Goal: Task Accomplishment & Management: Complete application form

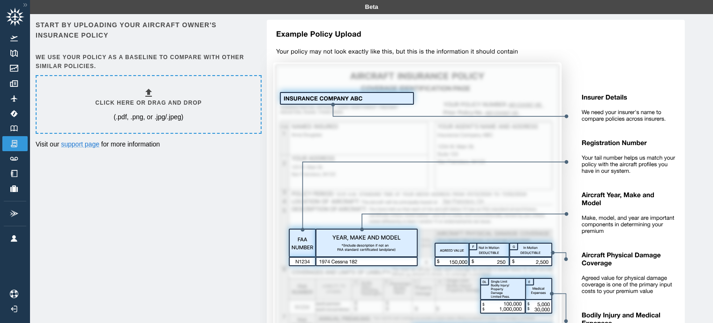
click at [140, 95] on div "Click here or drag and drop (.pdf, .png, or .jpg/.jpeg)" at bounding box center [148, 104] width 106 height 34
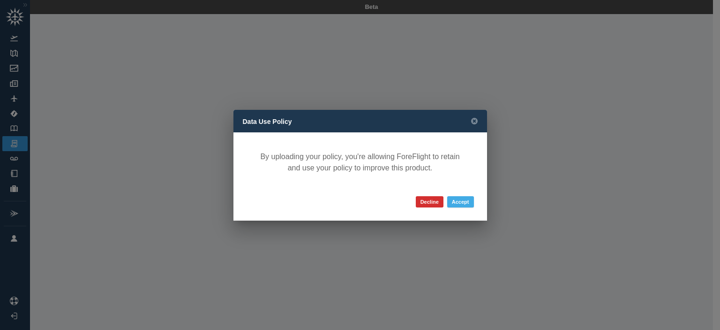
click at [460, 201] on button "Accept" at bounding box center [460, 201] width 27 height 11
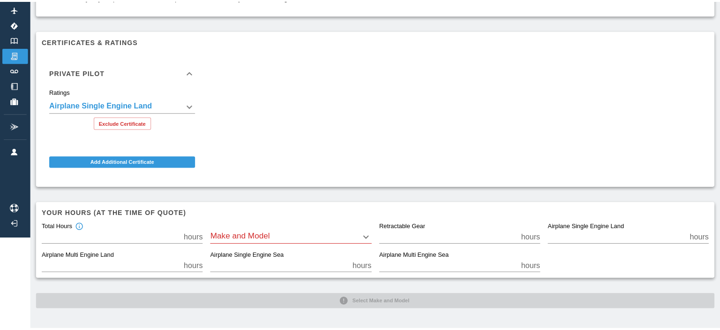
scroll to position [83, 0]
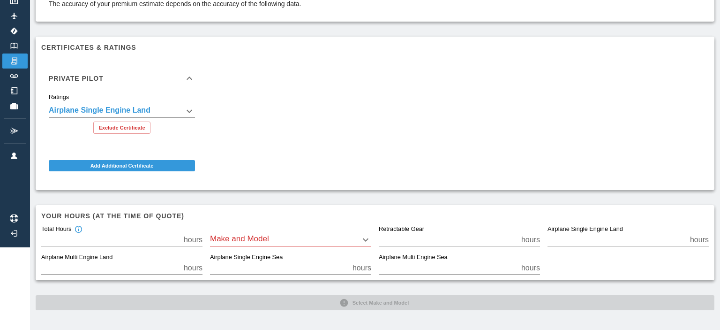
click at [364, 231] on body "**********" at bounding box center [360, 82] width 720 height 330
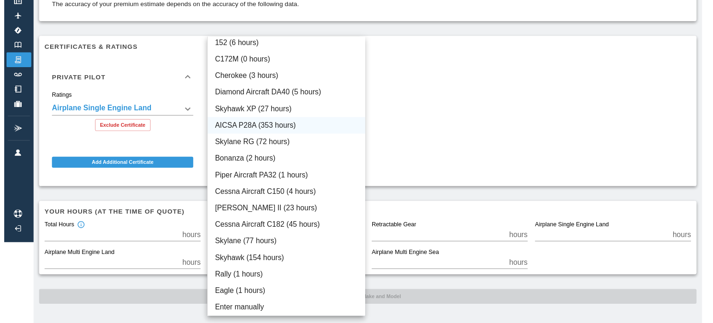
scroll to position [0, 0]
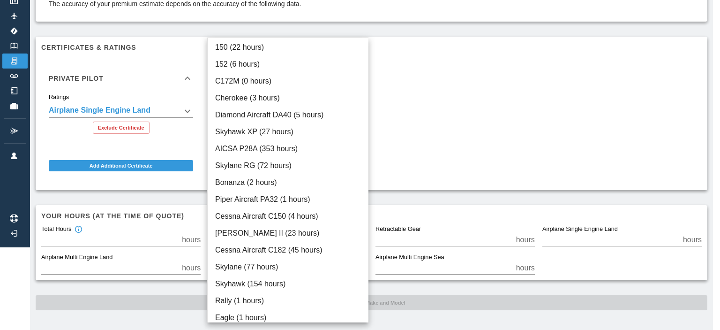
click at [465, 139] on div at bounding box center [360, 165] width 720 height 330
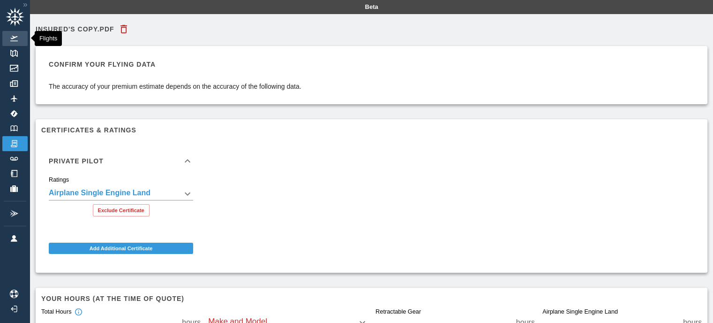
click at [17, 32] on link "Flights" at bounding box center [14, 38] width 25 height 15
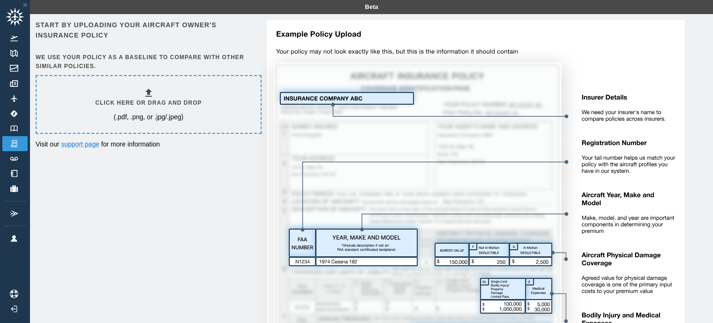
click at [147, 96] on icon at bounding box center [148, 93] width 7 height 8
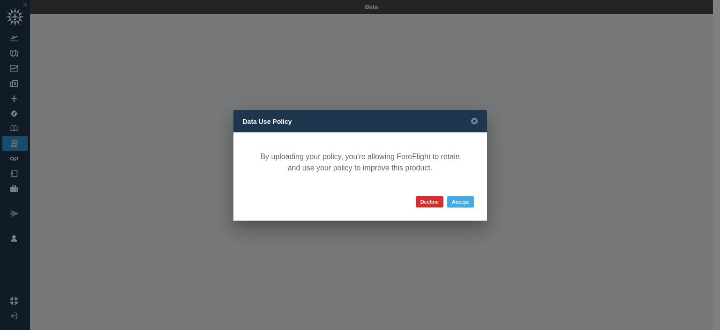
click at [463, 202] on button "Accept" at bounding box center [460, 201] width 27 height 11
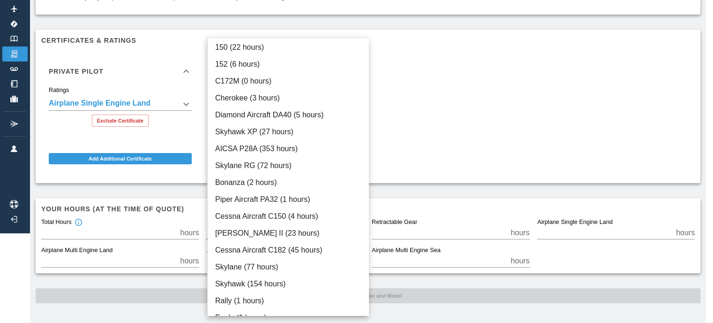
scroll to position [83, 0]
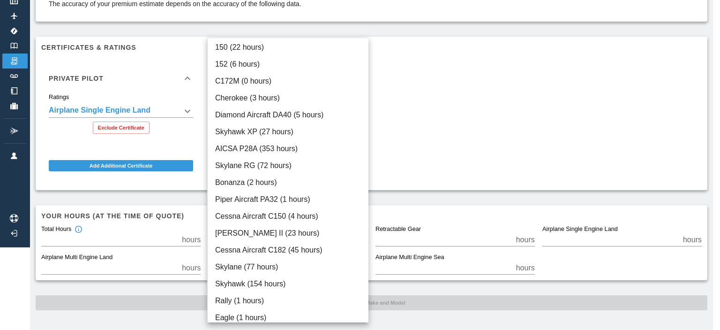
click at [366, 234] on body "**********" at bounding box center [360, 82] width 720 height 330
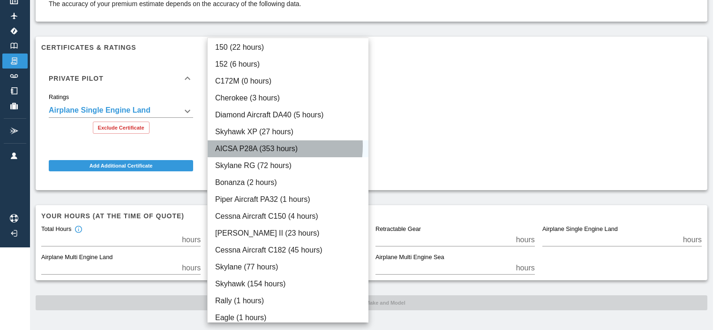
click at [264, 146] on li "AICSA P28A (353 hours)" at bounding box center [288, 148] width 161 height 17
type input "****"
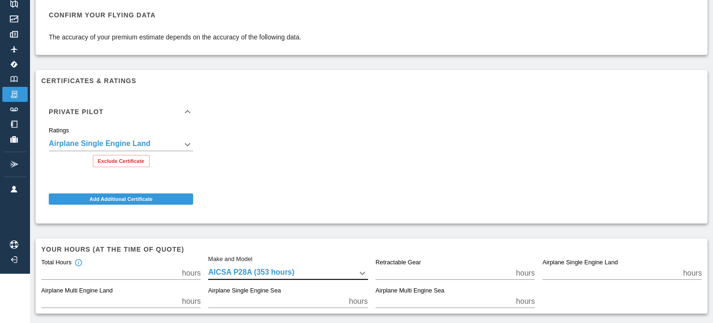
scroll to position [0, 0]
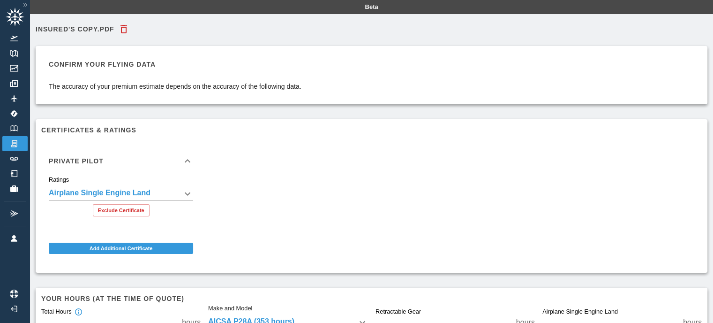
click at [12, 16] on icon at bounding box center [15, 17] width 19 height 19
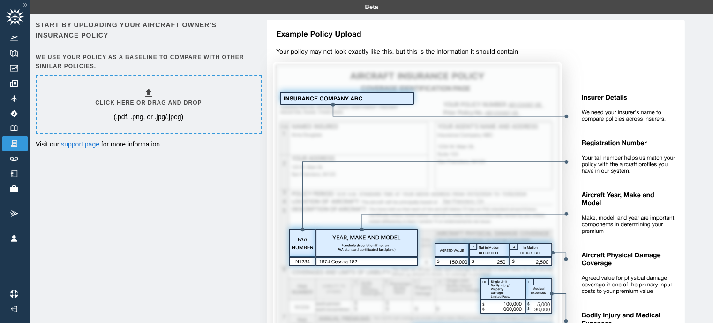
click at [156, 103] on h6 "Click here or drag and drop" at bounding box center [148, 102] width 106 height 9
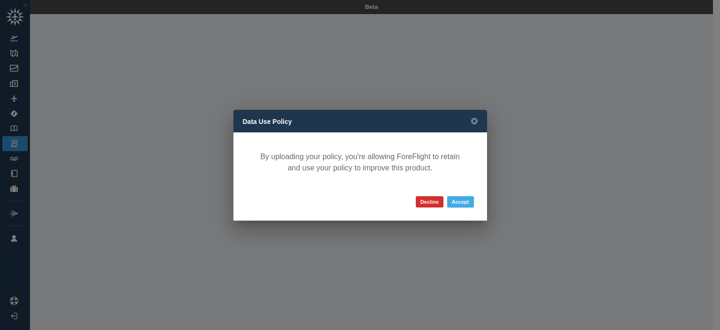
click at [461, 206] on button "Accept" at bounding box center [460, 201] width 27 height 11
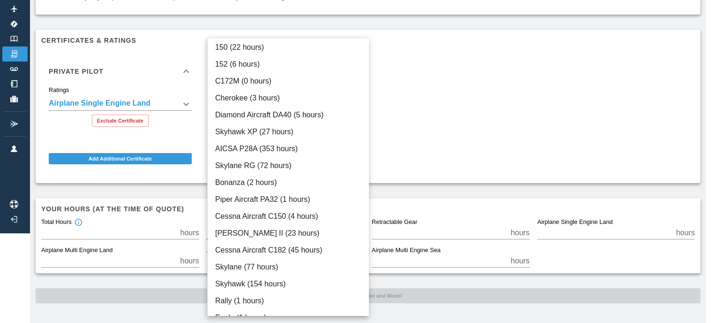
scroll to position [83, 0]
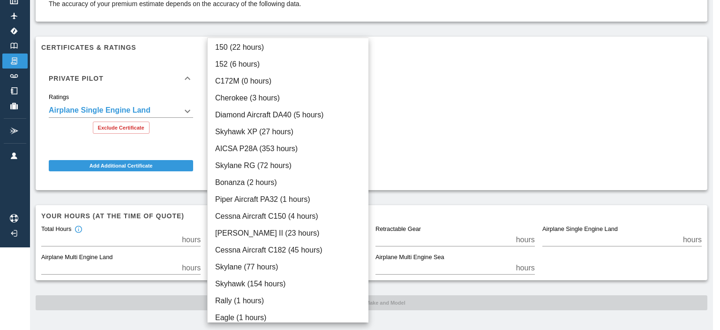
click at [367, 232] on body "**********" at bounding box center [360, 82] width 720 height 330
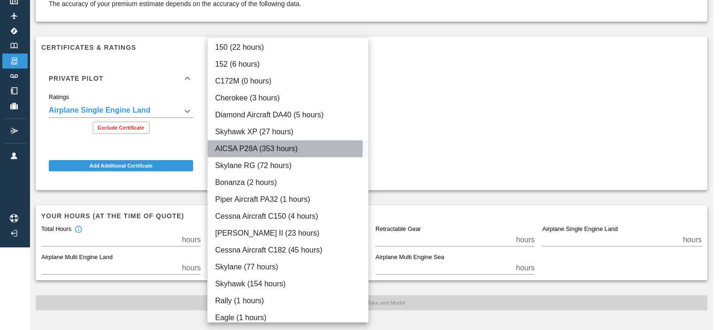
click at [279, 147] on li "AICSA P28A (353 hours)" at bounding box center [288, 148] width 161 height 17
type input "****"
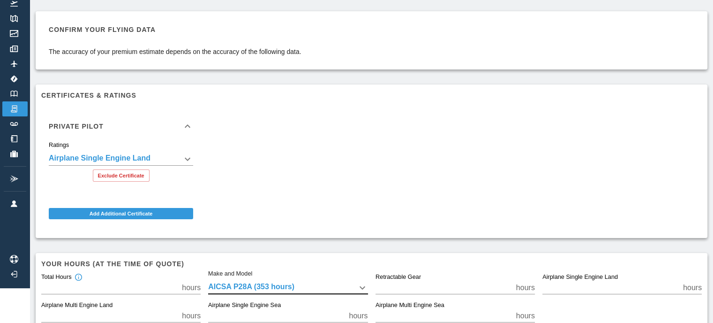
scroll to position [0, 0]
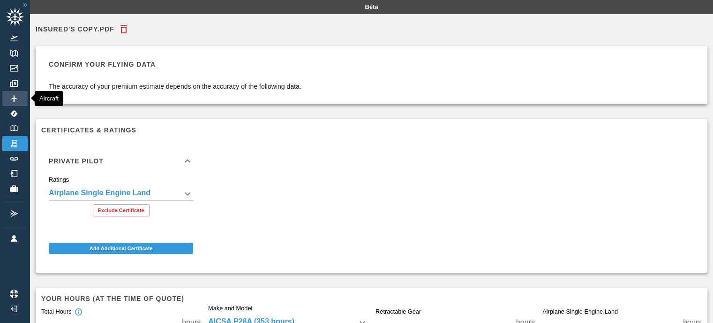
click at [18, 97] on img at bounding box center [14, 98] width 10 height 7
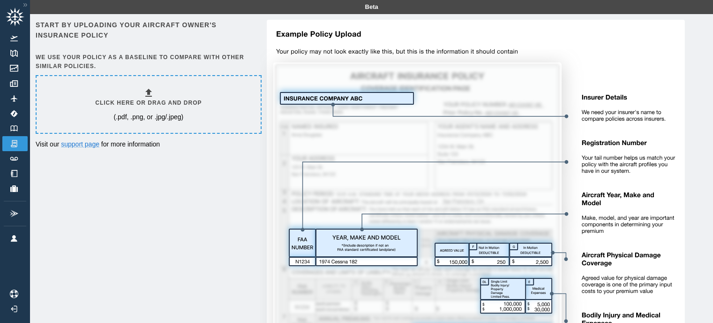
click at [153, 96] on icon at bounding box center [148, 92] width 11 height 11
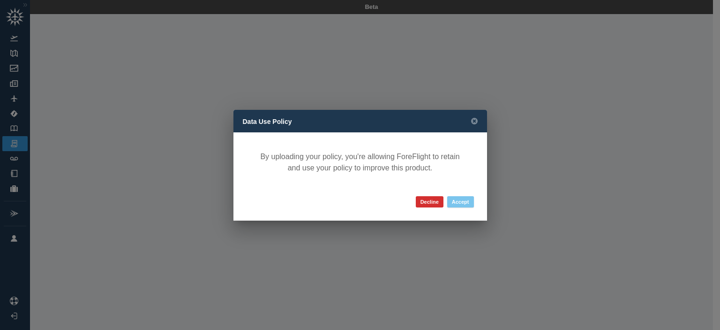
click at [464, 200] on button "Accept" at bounding box center [460, 201] width 27 height 11
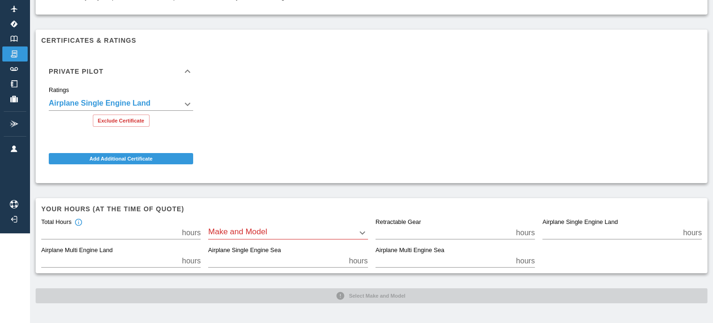
scroll to position [83, 0]
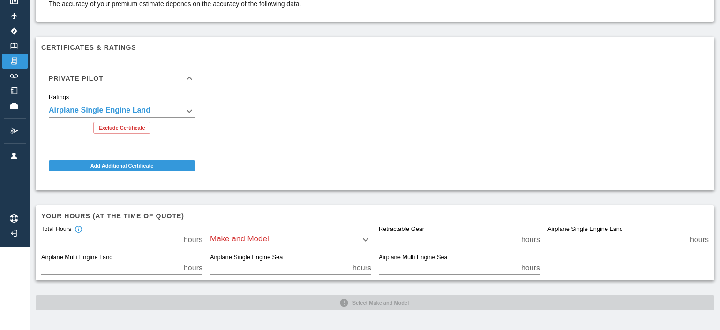
click at [287, 229] on body "**********" at bounding box center [360, 82] width 720 height 330
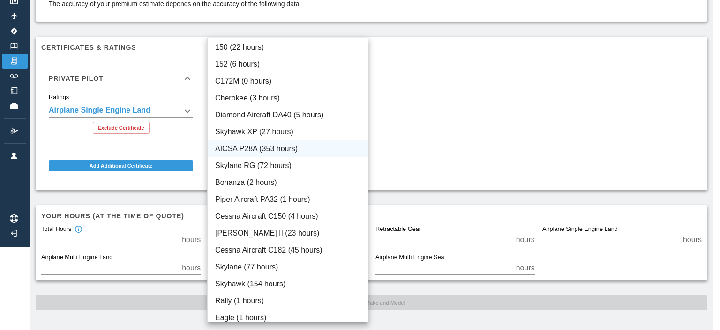
click at [252, 147] on li "AICSA P28A (353 hours)" at bounding box center [288, 148] width 161 height 17
type input "****"
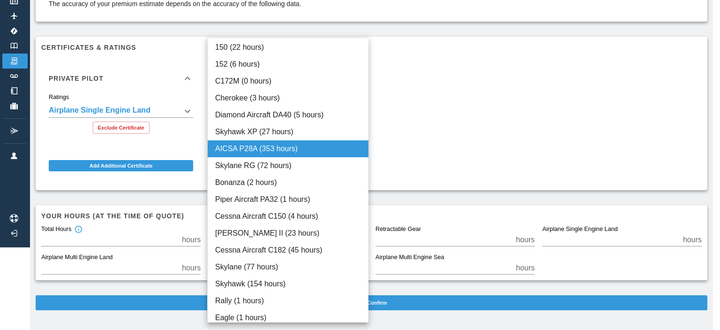
click at [271, 237] on body "**********" at bounding box center [360, 82] width 720 height 330
click at [400, 159] on div at bounding box center [360, 165] width 720 height 330
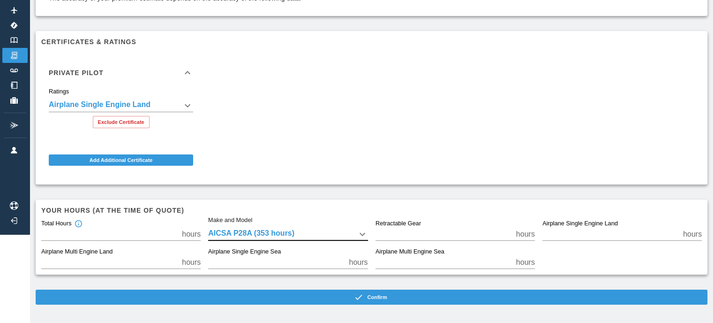
scroll to position [90, 0]
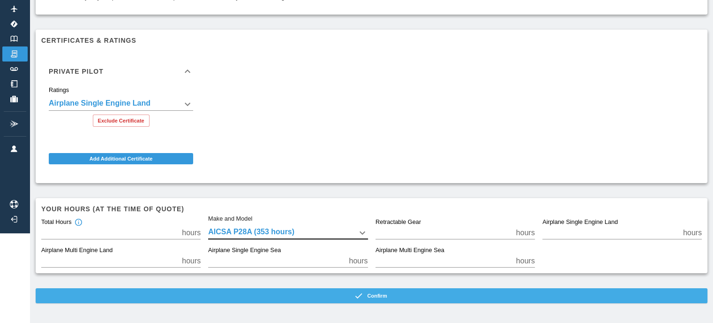
click at [381, 295] on button "Confirm" at bounding box center [372, 295] width 672 height 15
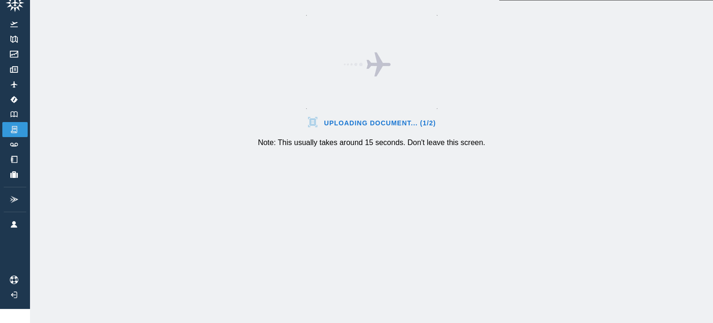
scroll to position [21, 0]
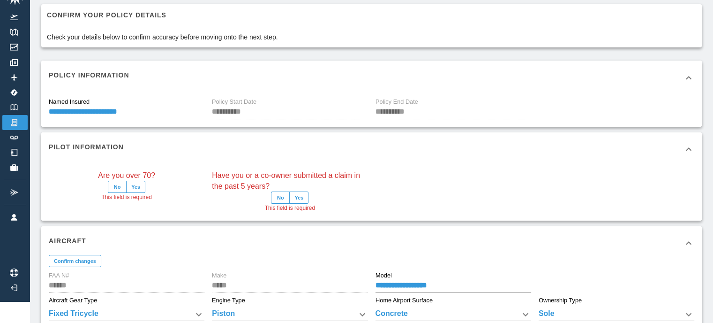
scroll to position [90, 0]
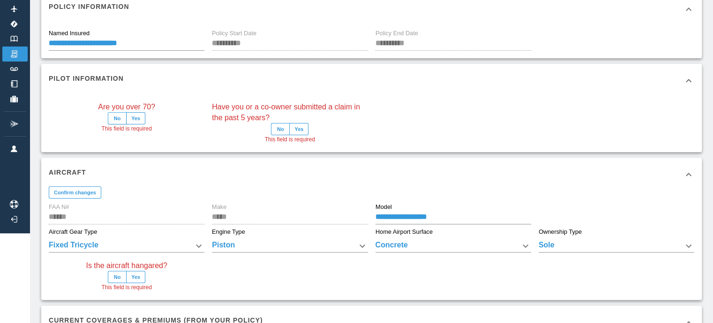
click at [118, 117] on button "No" at bounding box center [117, 118] width 19 height 12
click at [284, 129] on button "No" at bounding box center [280, 129] width 19 height 12
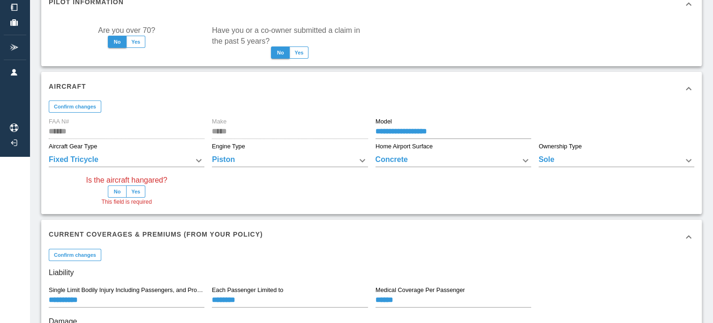
scroll to position [183, 0]
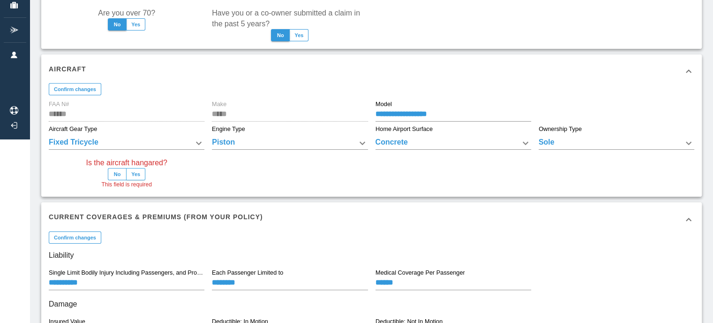
click at [140, 172] on button "Yes" at bounding box center [135, 174] width 19 height 12
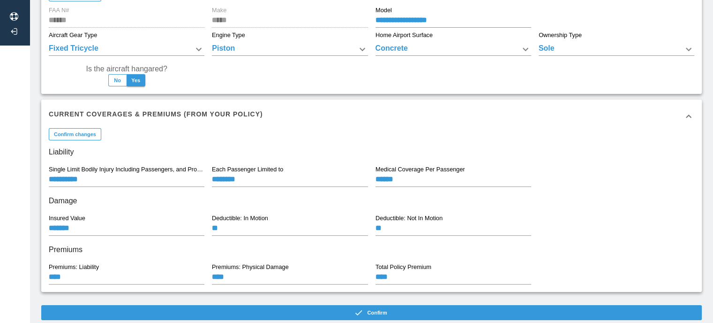
scroll to position [300, 0]
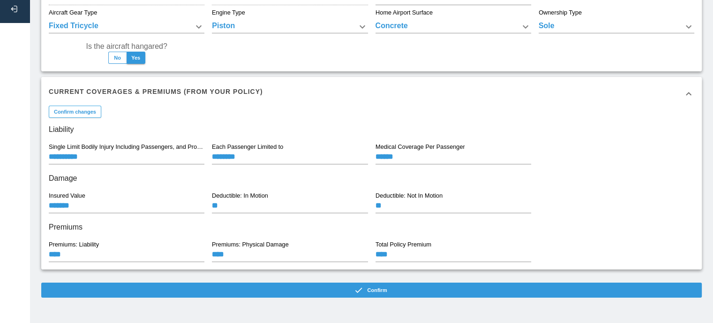
click at [82, 110] on button "Confirm changes" at bounding box center [75, 112] width 53 height 12
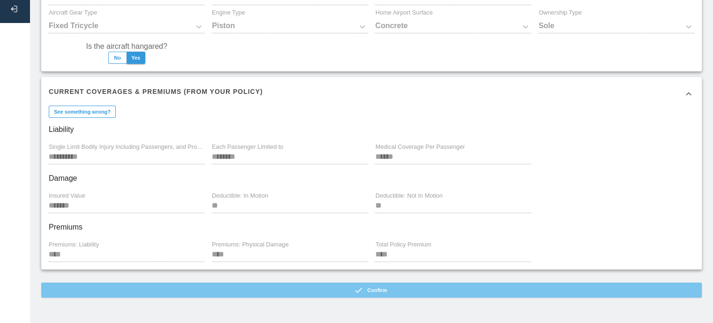
click at [375, 288] on button "Confirm" at bounding box center [371, 289] width 661 height 15
